Goal: Transaction & Acquisition: Purchase product/service

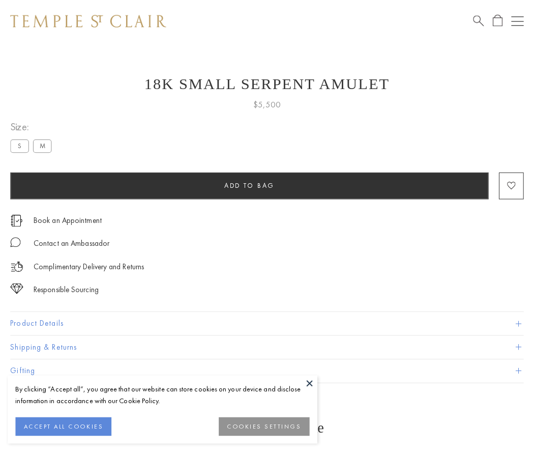
scroll to position [41, 0]
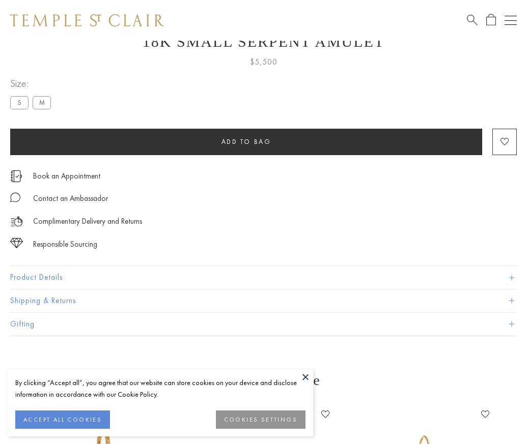
click at [246, 141] on span "Add to bag" at bounding box center [246, 141] width 50 height 9
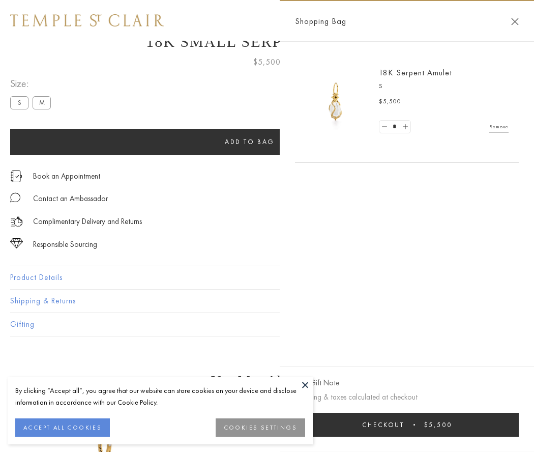
click at [407, 424] on button "Checkout $5,500" at bounding box center [407, 425] width 224 height 24
